Goal: Register for event/course

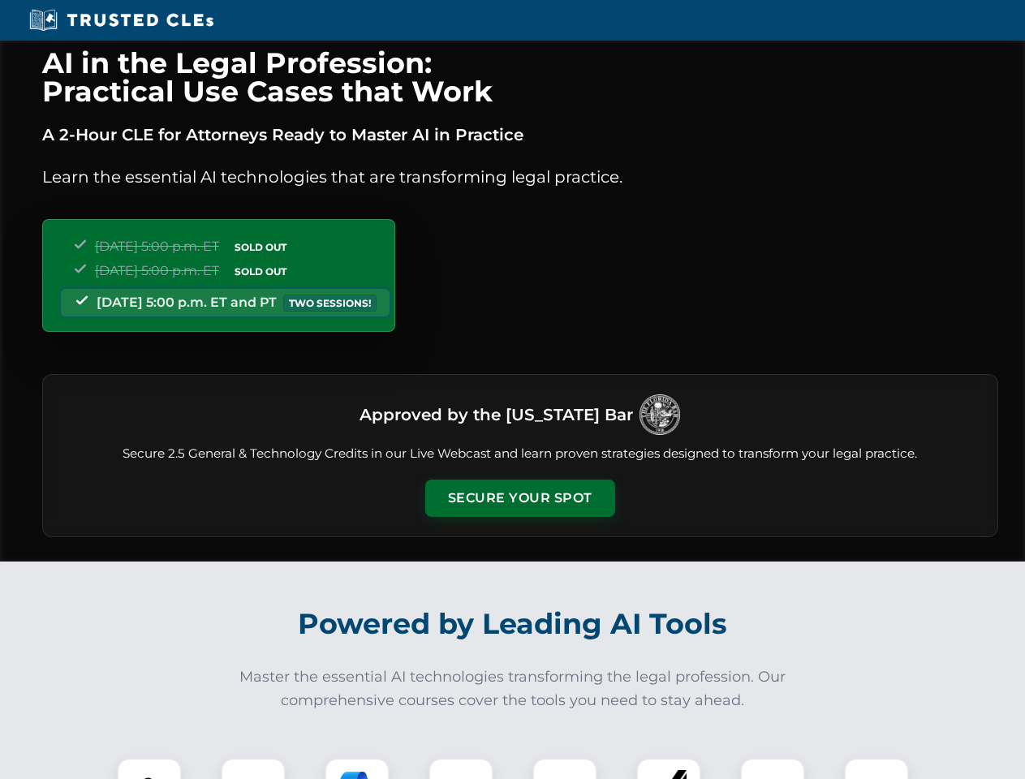
click at [519, 498] on button "Secure Your Spot" at bounding box center [520, 498] width 190 height 37
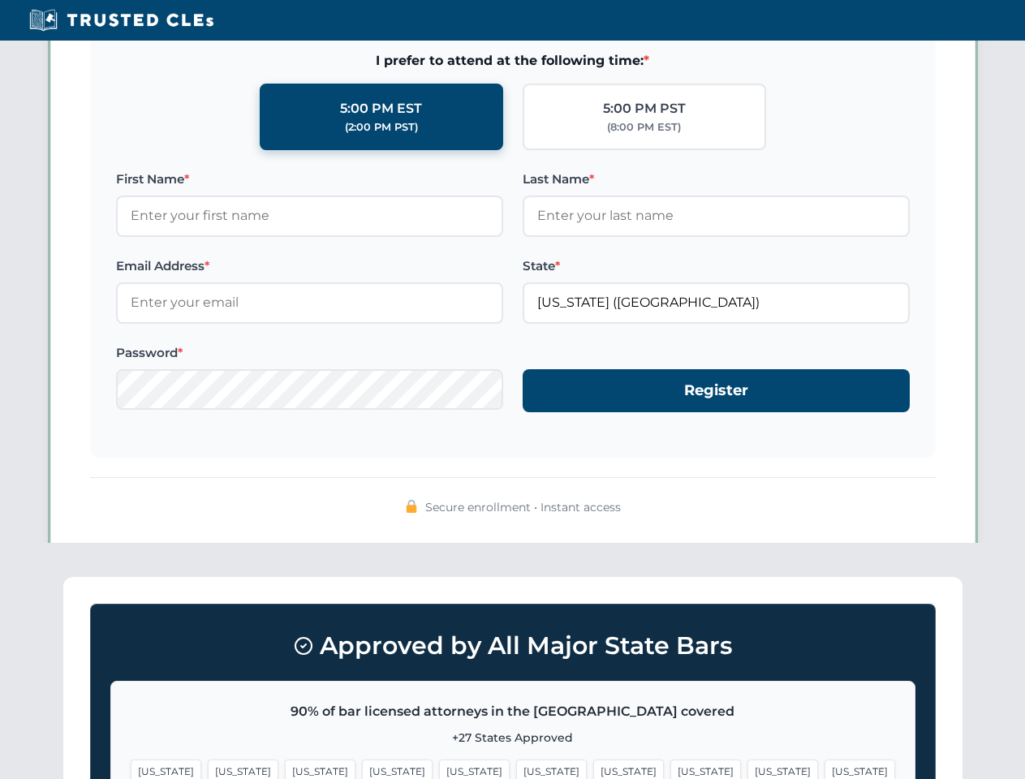
click at [593, 768] on span "[US_STATE]" at bounding box center [628, 772] width 71 height 24
click at [747, 768] on span "[US_STATE]" at bounding box center [782, 772] width 71 height 24
